Goal: Information Seeking & Learning: Learn about a topic

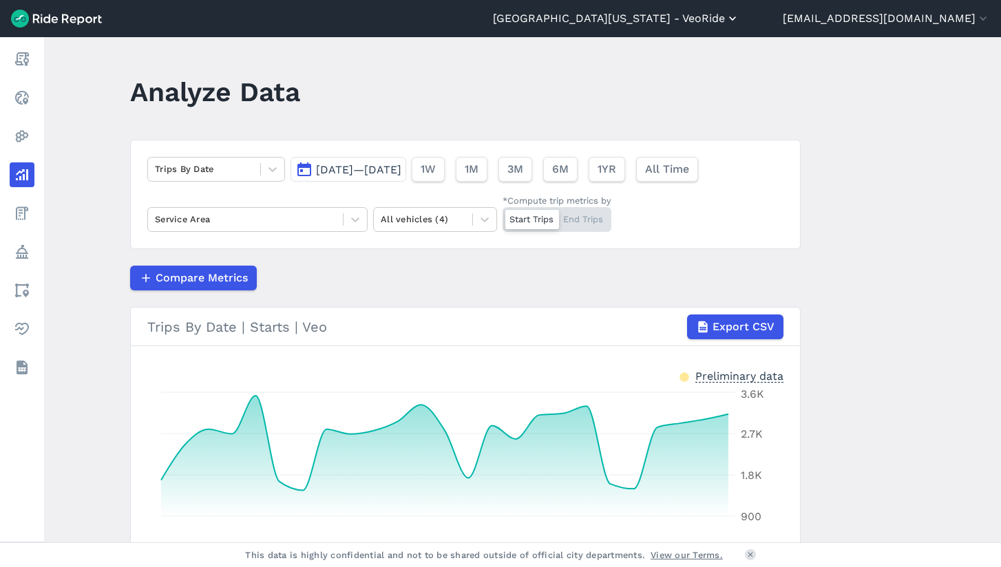
click at [689, 20] on button "[GEOGRAPHIC_DATA][US_STATE] - VeoRide" at bounding box center [616, 18] width 247 height 17
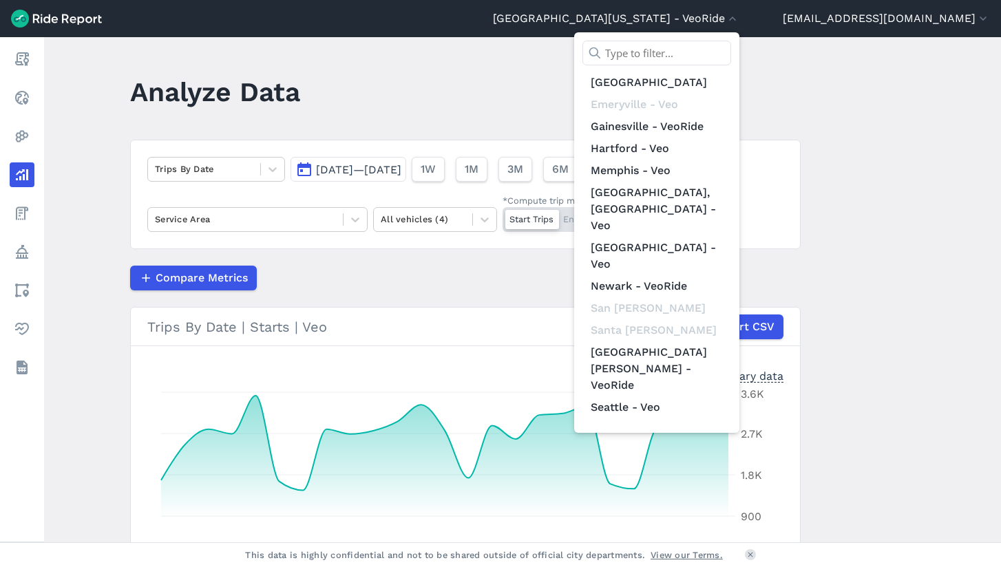
scroll to position [160, 0]
click at [700, 552] on link "[US_STATE] D.C. - Veo" at bounding box center [657, 563] width 149 height 22
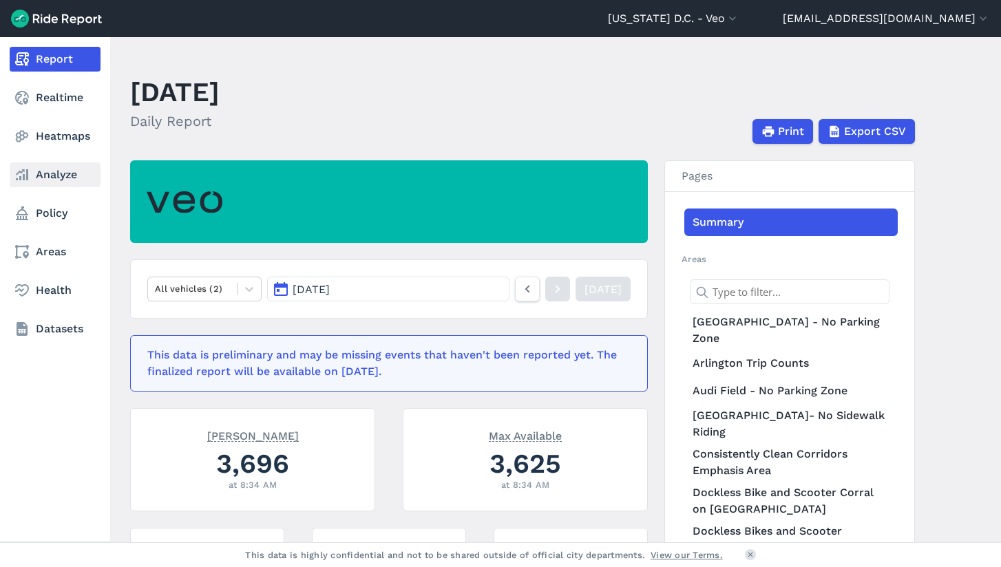
click at [37, 173] on link "Analyze" at bounding box center [55, 175] width 91 height 25
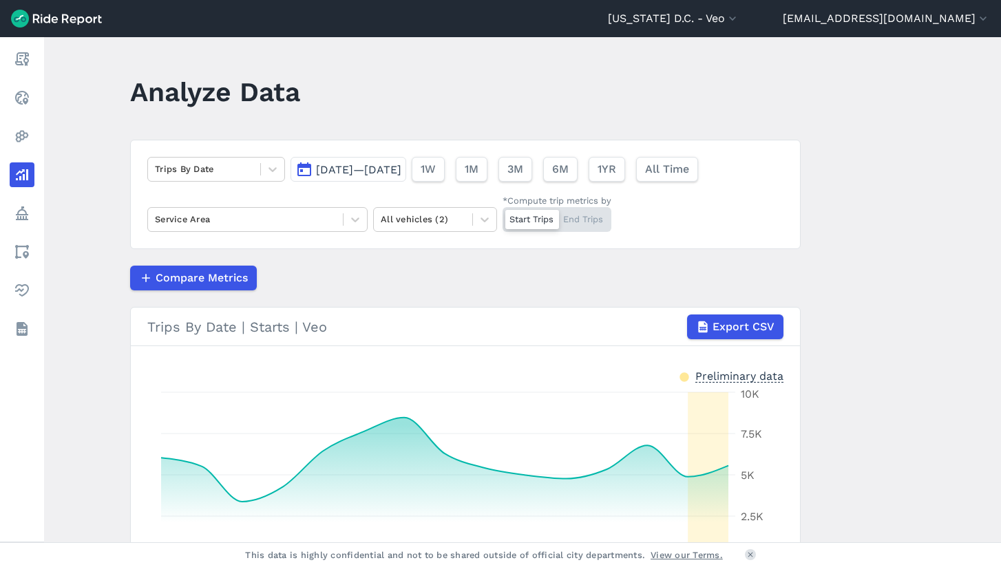
click at [337, 165] on span "[DATE]—[DATE]" at bounding box center [358, 169] width 85 height 13
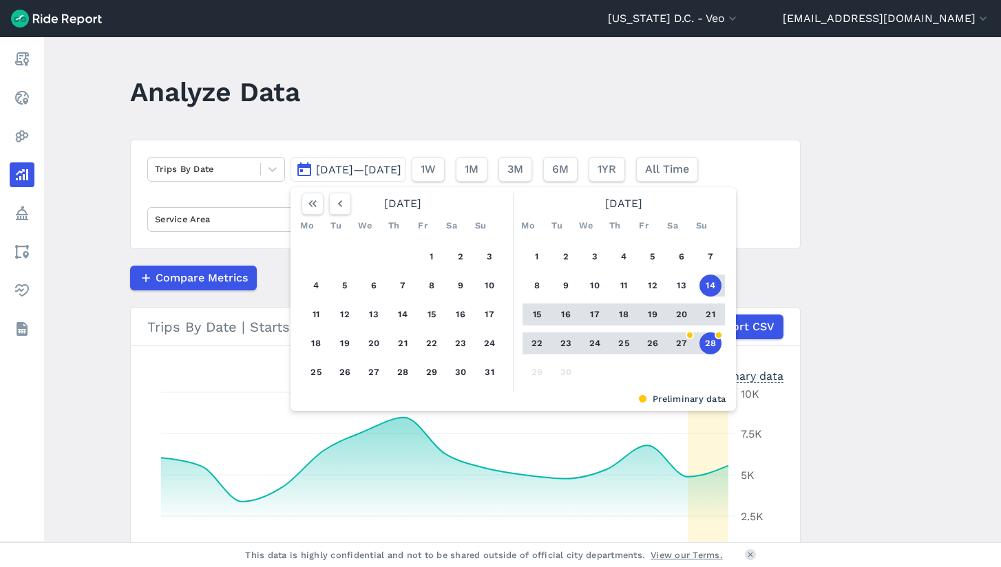
click at [559, 317] on button "16" at bounding box center [566, 315] width 22 height 22
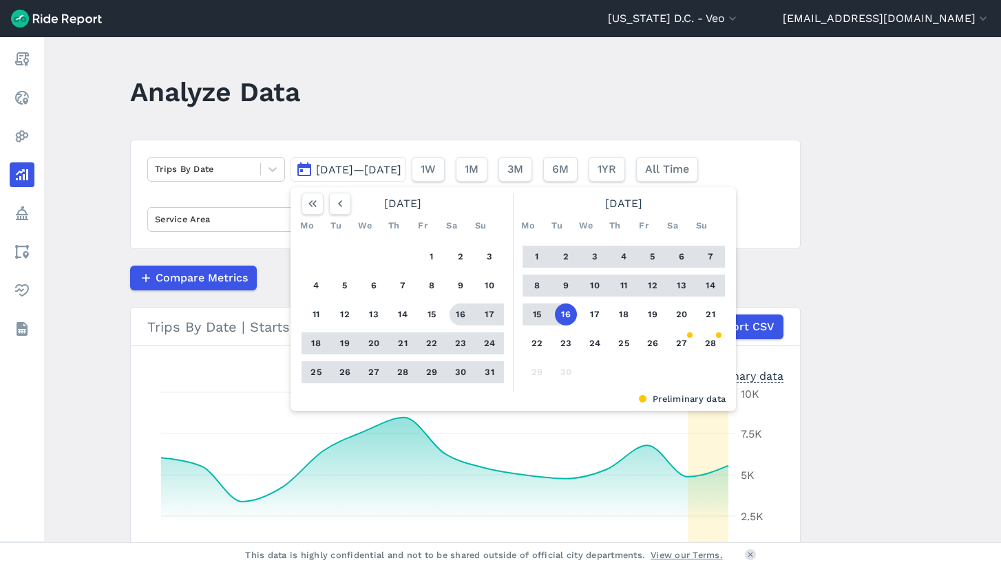
click at [457, 315] on button "16" at bounding box center [461, 315] width 22 height 22
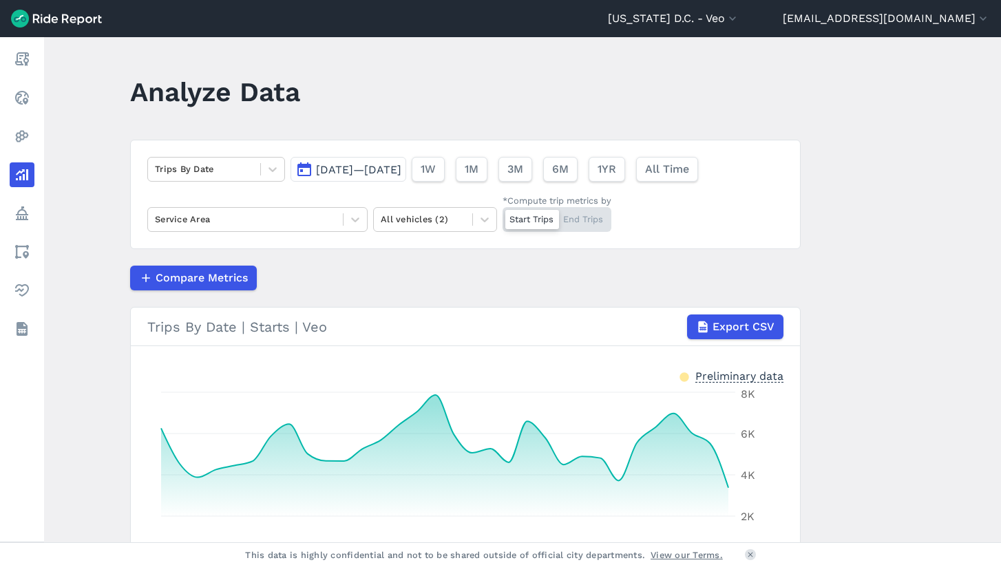
click at [357, 169] on span "[DATE]—[DATE]" at bounding box center [358, 169] width 85 height 13
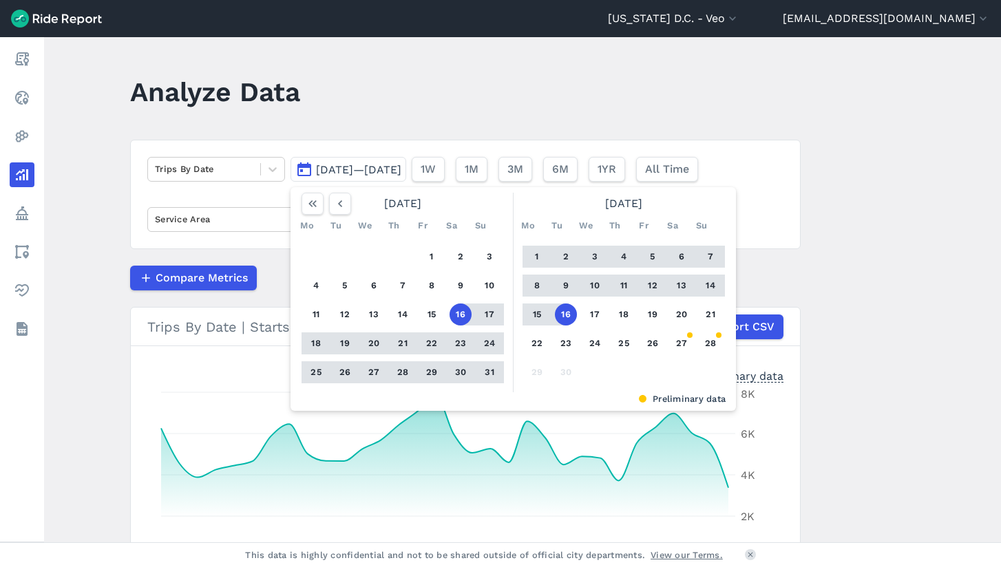
click at [459, 310] on button "16" at bounding box center [461, 315] width 22 height 22
click at [536, 319] on button "15" at bounding box center [537, 315] width 22 height 22
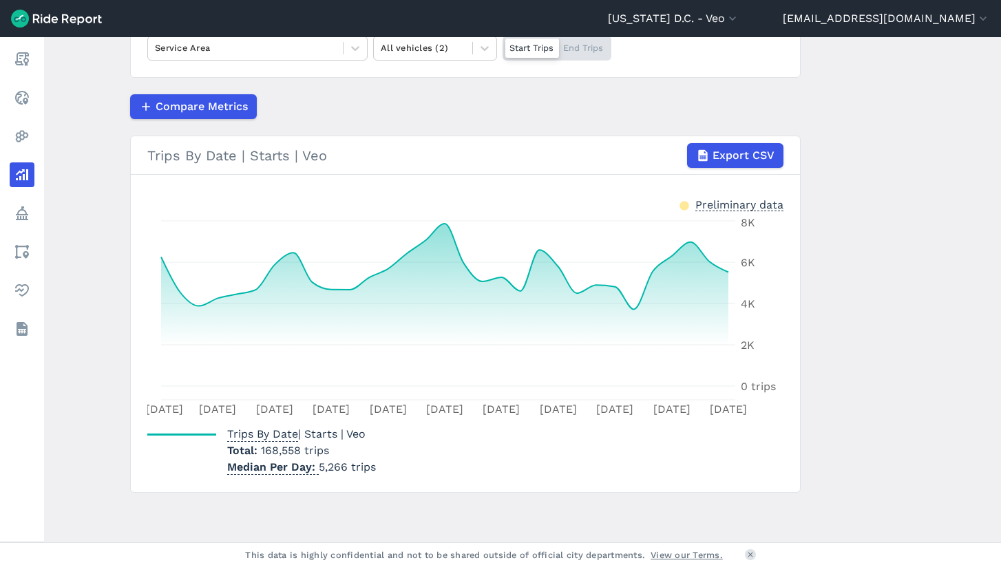
scroll to position [171, 0]
click at [709, 156] on button "Export CSV" at bounding box center [735, 155] width 96 height 25
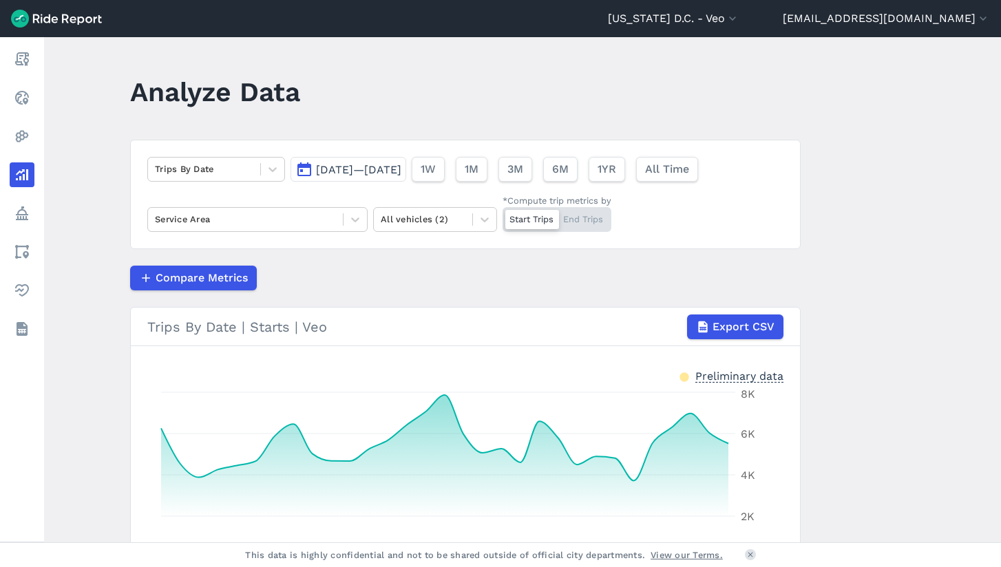
scroll to position [0, 0]
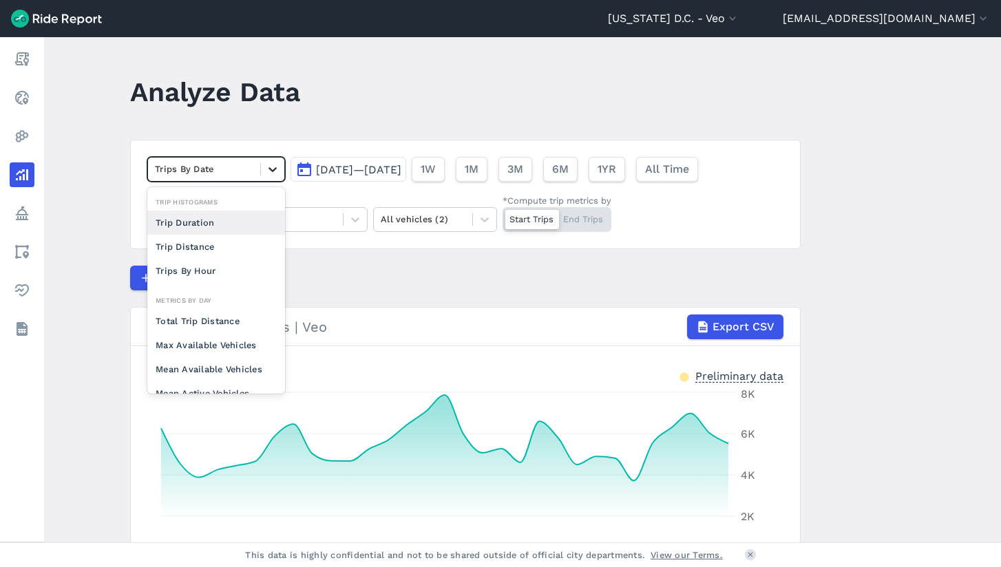
click at [266, 167] on icon at bounding box center [273, 170] width 14 height 14
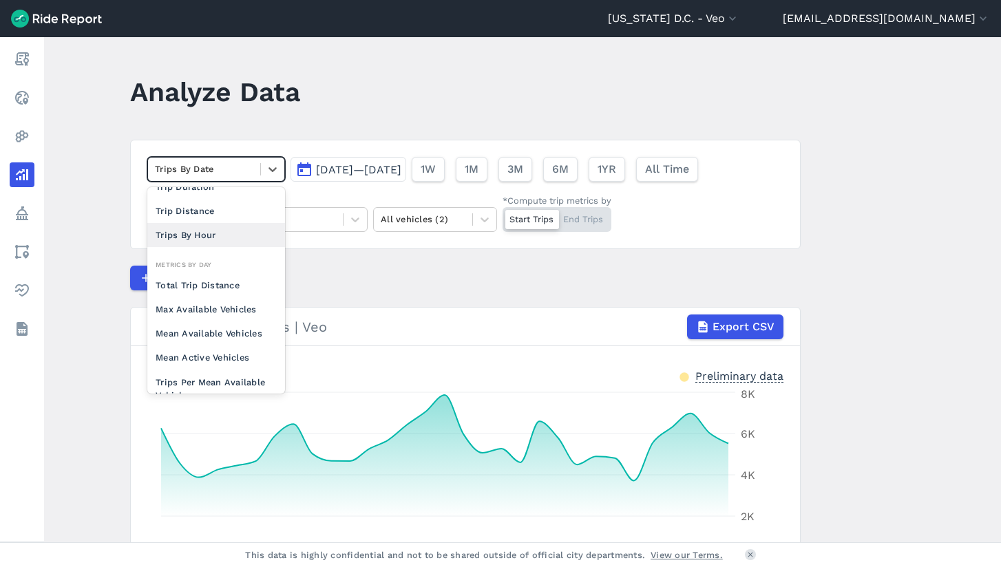
scroll to position [37, 0]
click at [212, 334] on div "Mean Available Vehicles" at bounding box center [216, 332] width 138 height 24
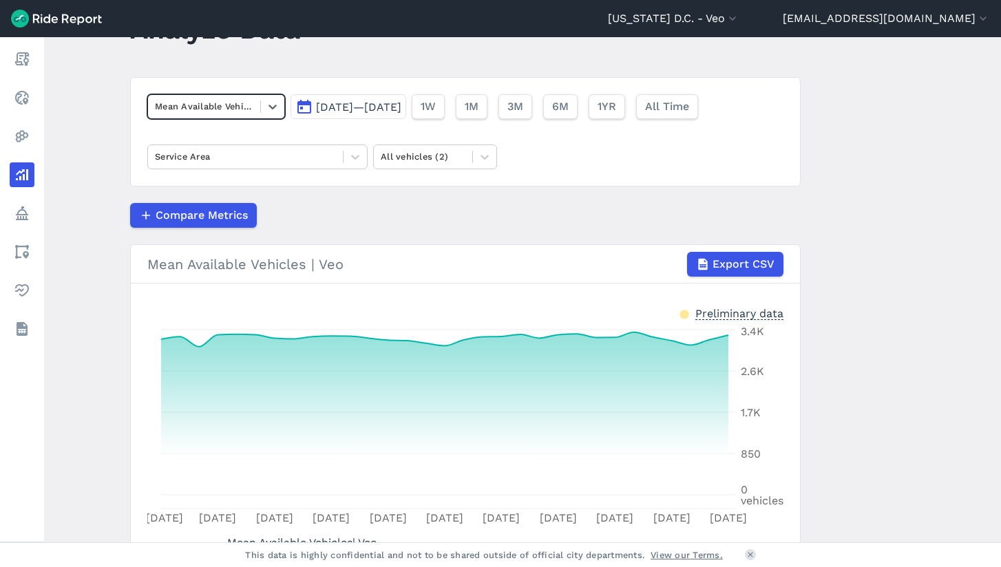
scroll to position [90, 0]
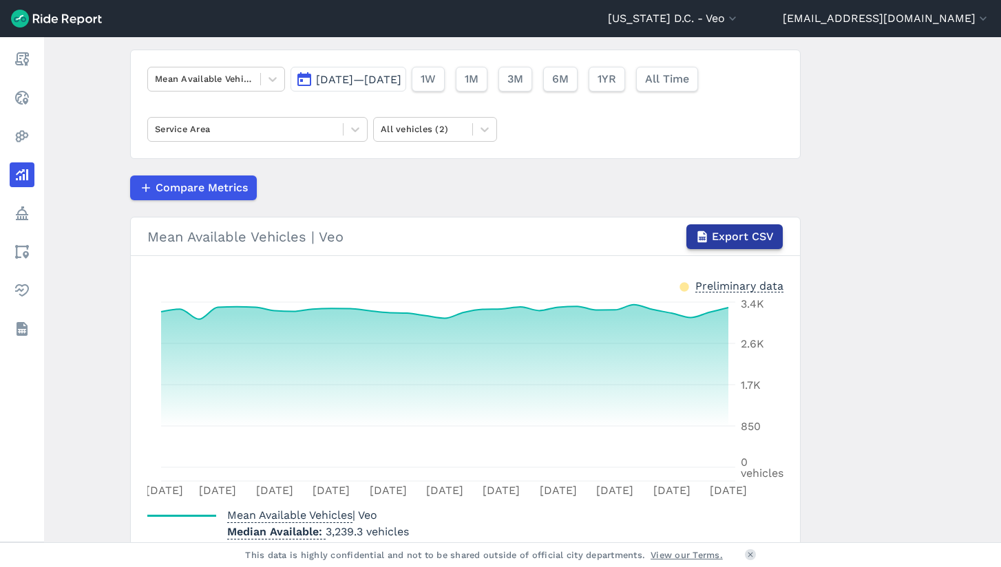
click at [727, 240] on span "Export CSV" at bounding box center [743, 237] width 62 height 17
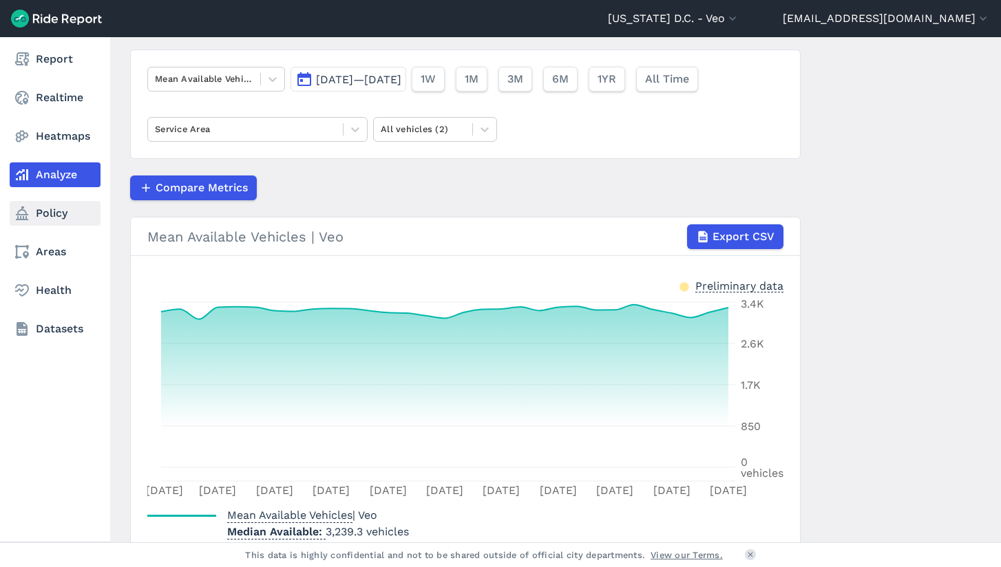
click at [27, 218] on use at bounding box center [22, 214] width 12 height 14
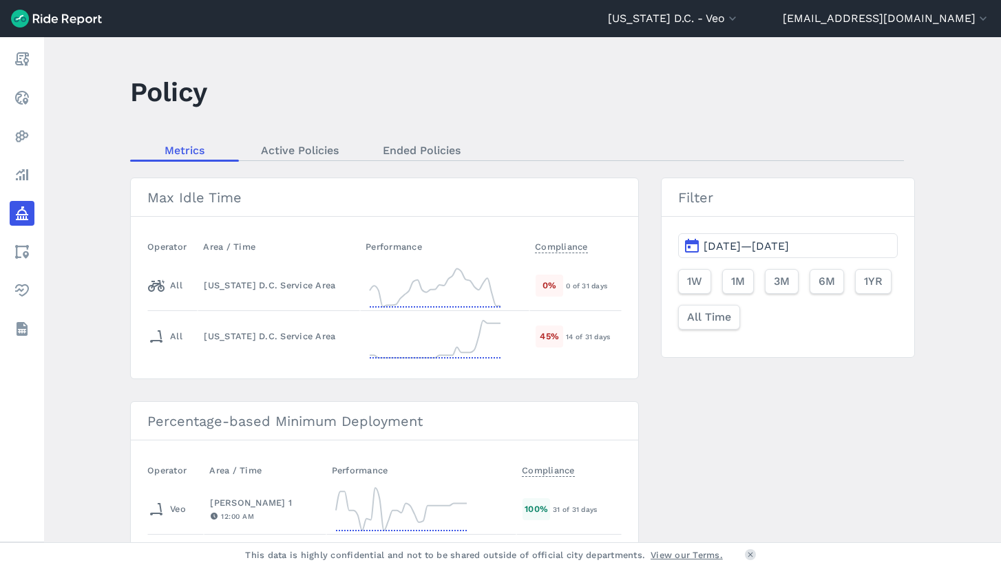
click at [728, 241] on span "[DATE]—[DATE]" at bounding box center [746, 246] width 85 height 13
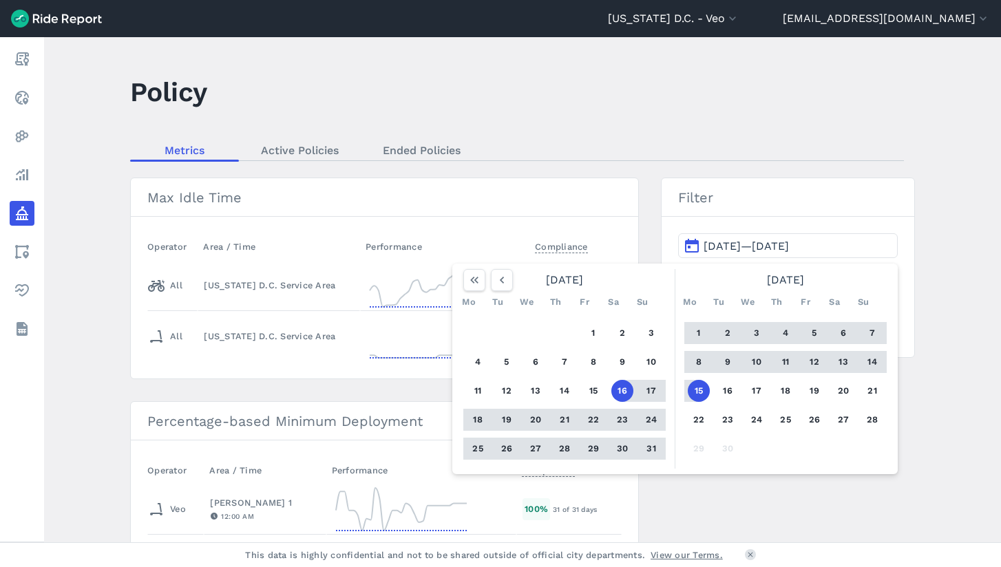
click at [618, 107] on header "Policy" at bounding box center [531, 96] width 802 height 53
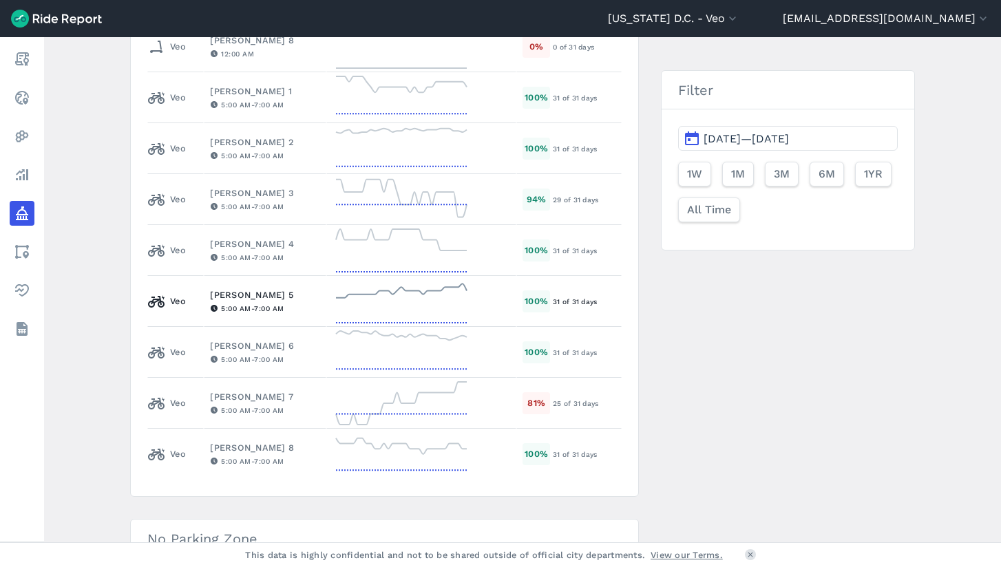
scroll to position [828, 0]
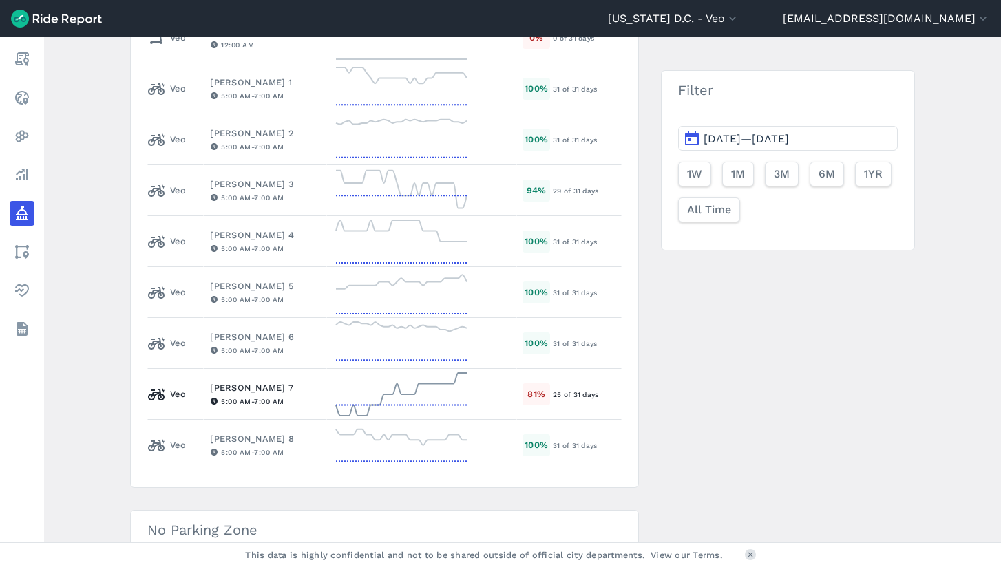
click at [326, 397] on td at bounding box center [421, 394] width 190 height 51
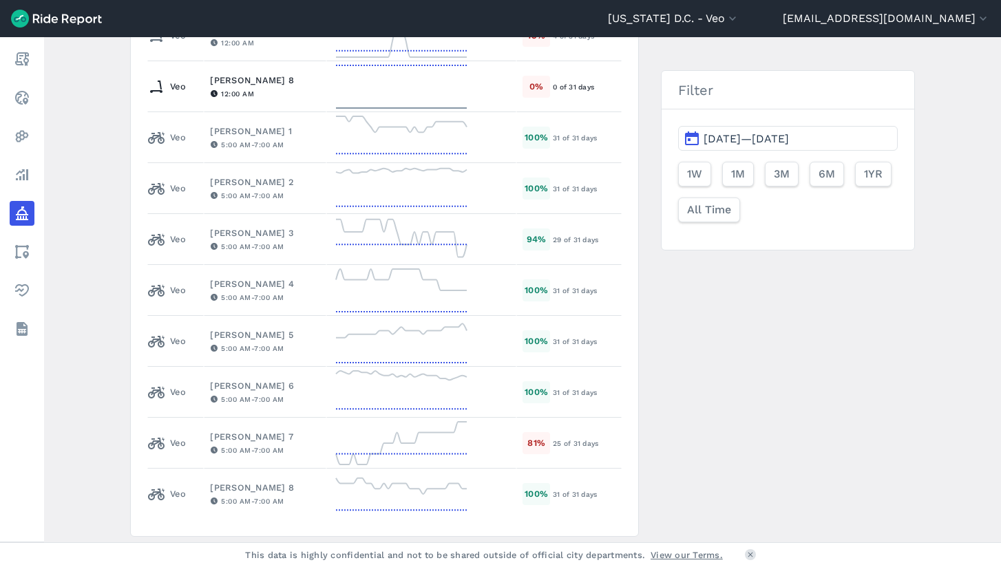
scroll to position [784, 0]
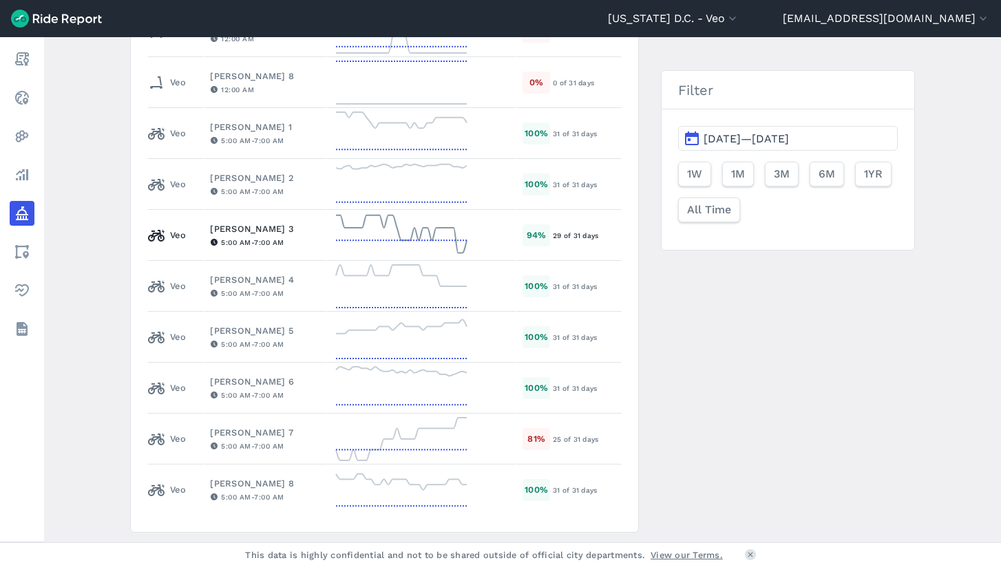
click at [320, 234] on td "[PERSON_NAME] 3 5:00 AM - 7:00 AM" at bounding box center [265, 235] width 122 height 51
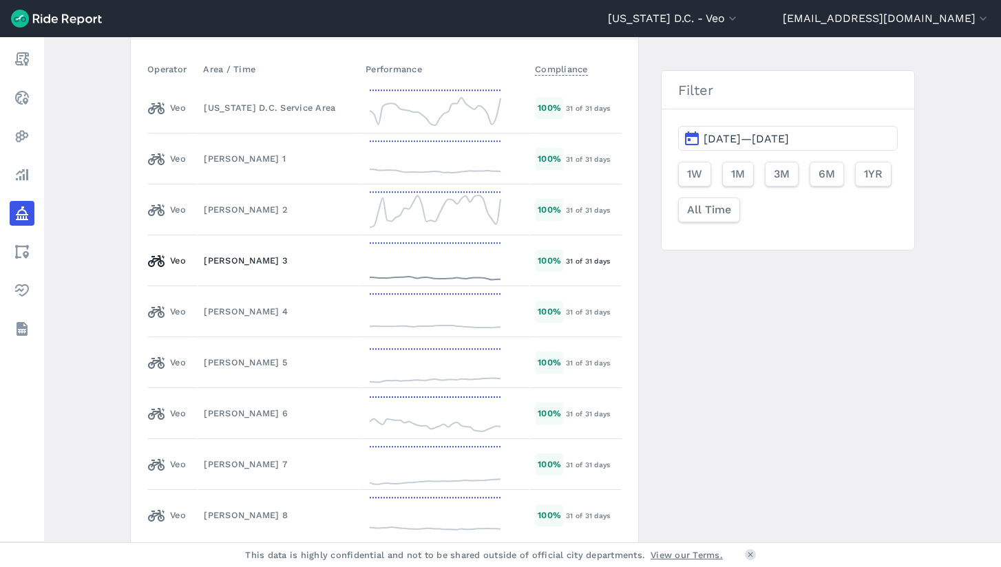
scroll to position [1992, 0]
